Goal: Task Accomplishment & Management: Use online tool/utility

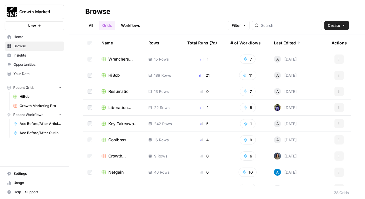
click at [117, 75] on span "HiBob" at bounding box center [114, 75] width 12 height 6
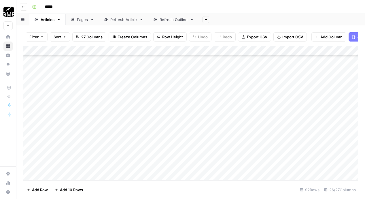
scroll to position [2216, 0]
click at [56, 177] on div "Add Column" at bounding box center [190, 113] width 335 height 134
click at [72, 153] on textarea at bounding box center [89, 150] width 92 height 8
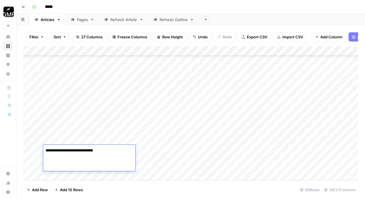
type textarea "**********"
click at [62, 179] on div "Add Column" at bounding box center [190, 113] width 335 height 134
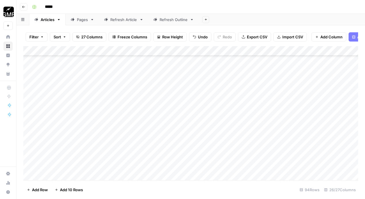
scroll to position [2267, 0]
type textarea "**********"
click at [76, 172] on div "Add Column" at bounding box center [190, 113] width 335 height 134
type textarea "**********"
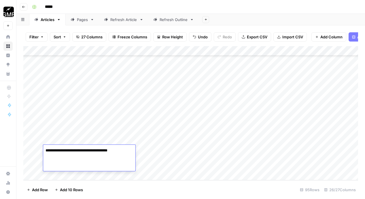
click at [120, 106] on div "Add Column" at bounding box center [190, 113] width 335 height 134
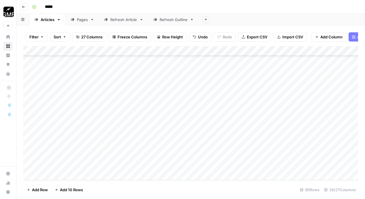
click at [178, 105] on div "Add Column" at bounding box center [190, 113] width 335 height 134
click at [170, 106] on div "Add Column" at bounding box center [190, 113] width 335 height 134
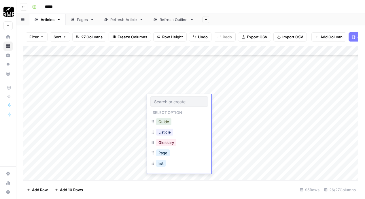
click at [170, 106] on div at bounding box center [179, 101] width 58 height 10
click at [176, 122] on div "Guide" at bounding box center [179, 122] width 58 height 10
click at [163, 122] on button "Guide" at bounding box center [163, 121] width 15 height 7
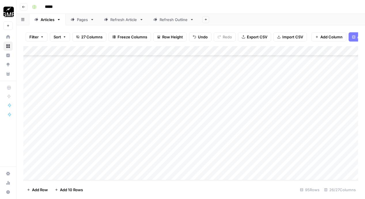
click at [166, 130] on div "Add Column" at bounding box center [190, 113] width 335 height 134
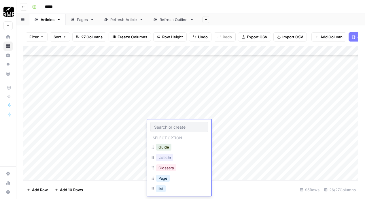
click at [164, 142] on div "Select option Guide Listicle Glossary Page list" at bounding box center [179, 158] width 65 height 79
click at [164, 146] on button "Guide" at bounding box center [163, 146] width 15 height 7
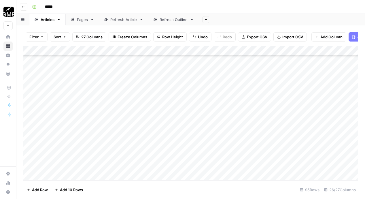
click at [164, 159] on div "Add Column" at bounding box center [190, 113] width 335 height 134
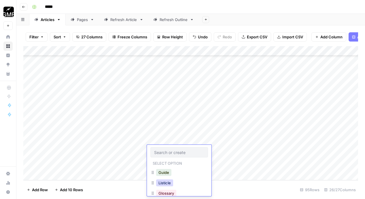
click at [167, 181] on button "Listicle" at bounding box center [164, 182] width 17 height 7
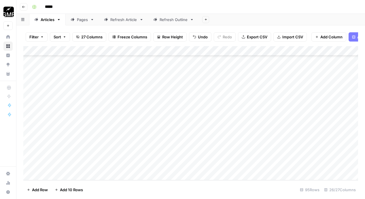
click at [225, 99] on div "Add Column" at bounding box center [190, 113] width 335 height 134
click at [225, 124] on div "Add Column" at bounding box center [190, 113] width 335 height 134
click at [225, 149] on div "Add Column" at bounding box center [190, 113] width 335 height 134
click at [247, 99] on div "Add Column" at bounding box center [190, 113] width 335 height 134
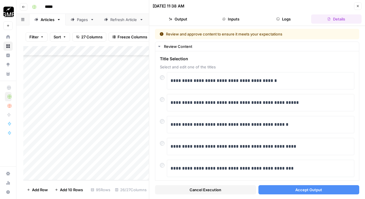
click at [294, 190] on button "Accept Output" at bounding box center [308, 189] width 101 height 9
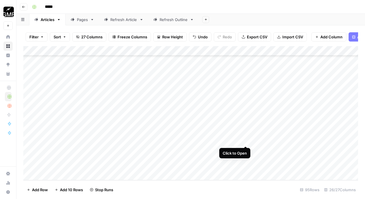
click at [245, 125] on div "Add Column" at bounding box center [190, 113] width 335 height 134
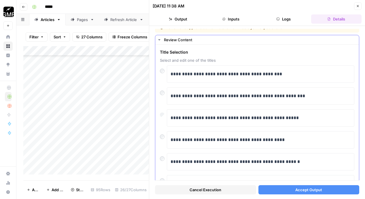
scroll to position [12, 0]
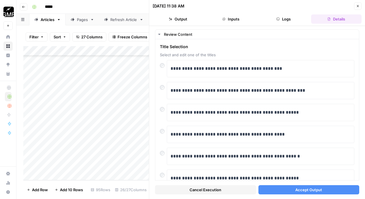
click at [294, 191] on button "Accept Output" at bounding box center [308, 189] width 101 height 9
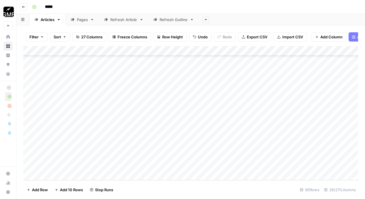
click at [246, 150] on div "Add Column" at bounding box center [190, 113] width 335 height 134
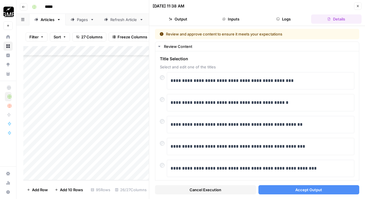
click at [288, 188] on button "Accept Output" at bounding box center [308, 189] width 101 height 9
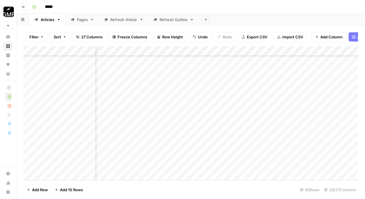
scroll to position [2293, 229]
